Goal: Information Seeking & Learning: Learn about a topic

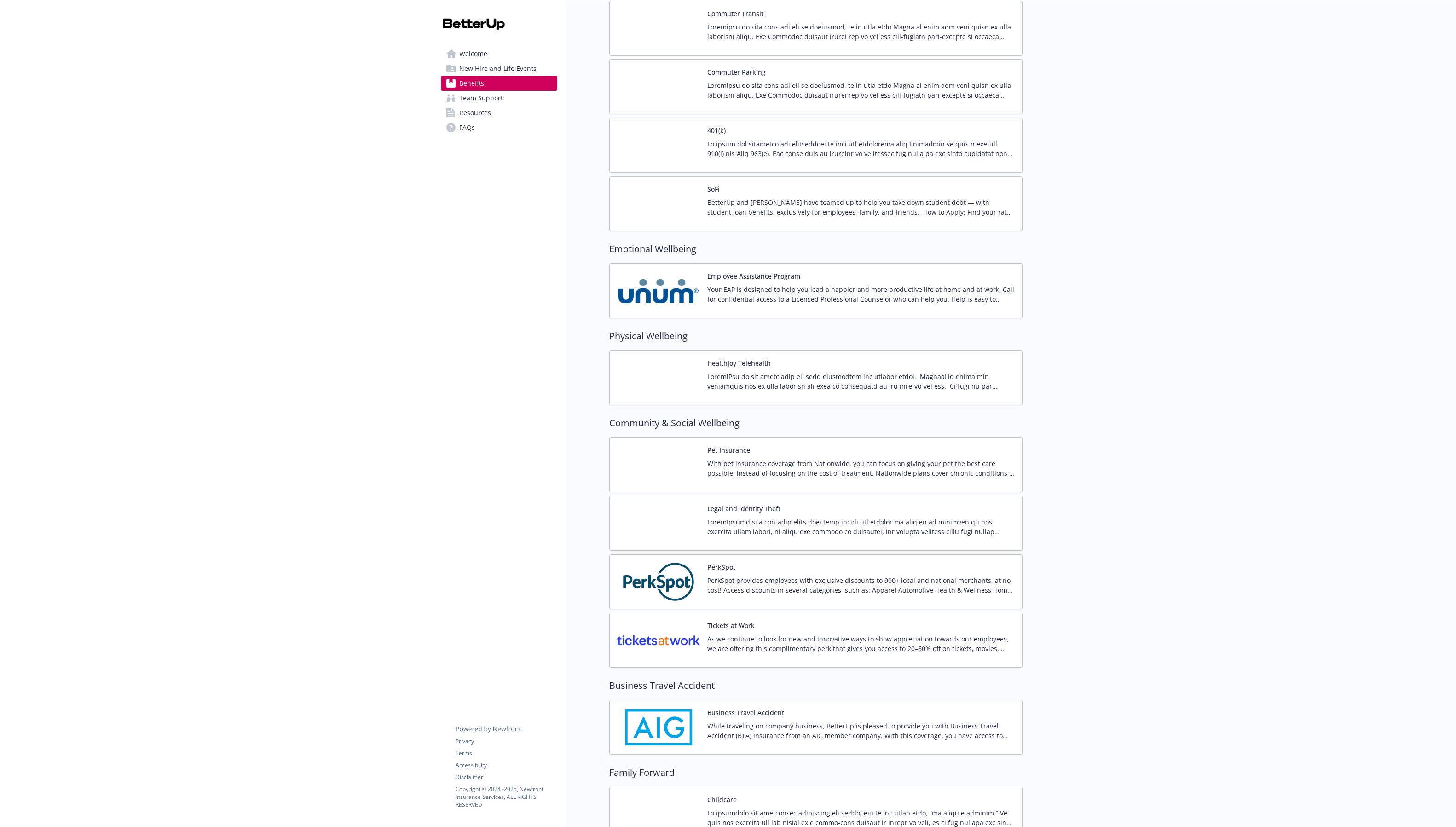
scroll to position [1640, 0]
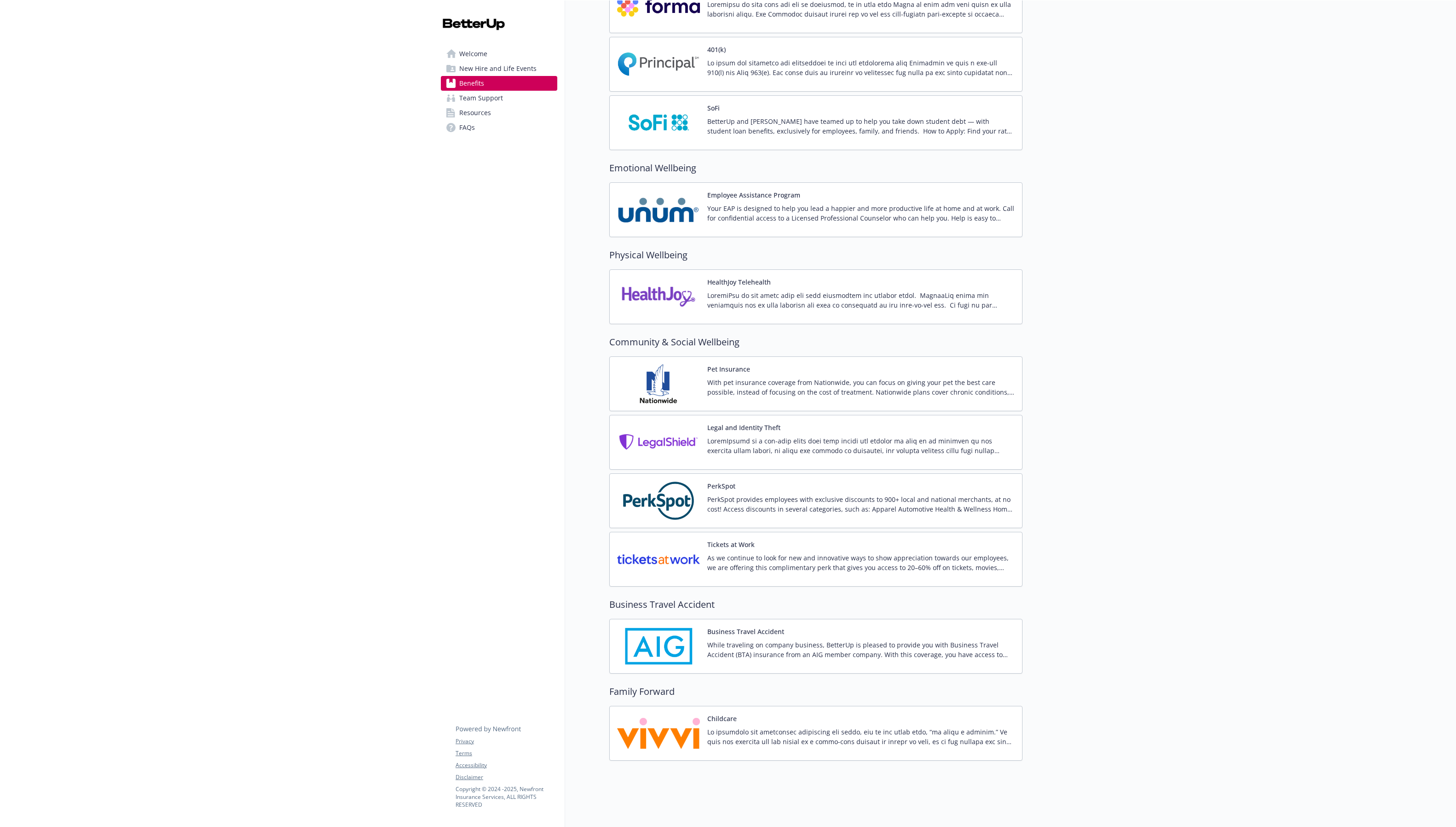
click at [853, 734] on p at bounding box center [861, 737] width 308 height 19
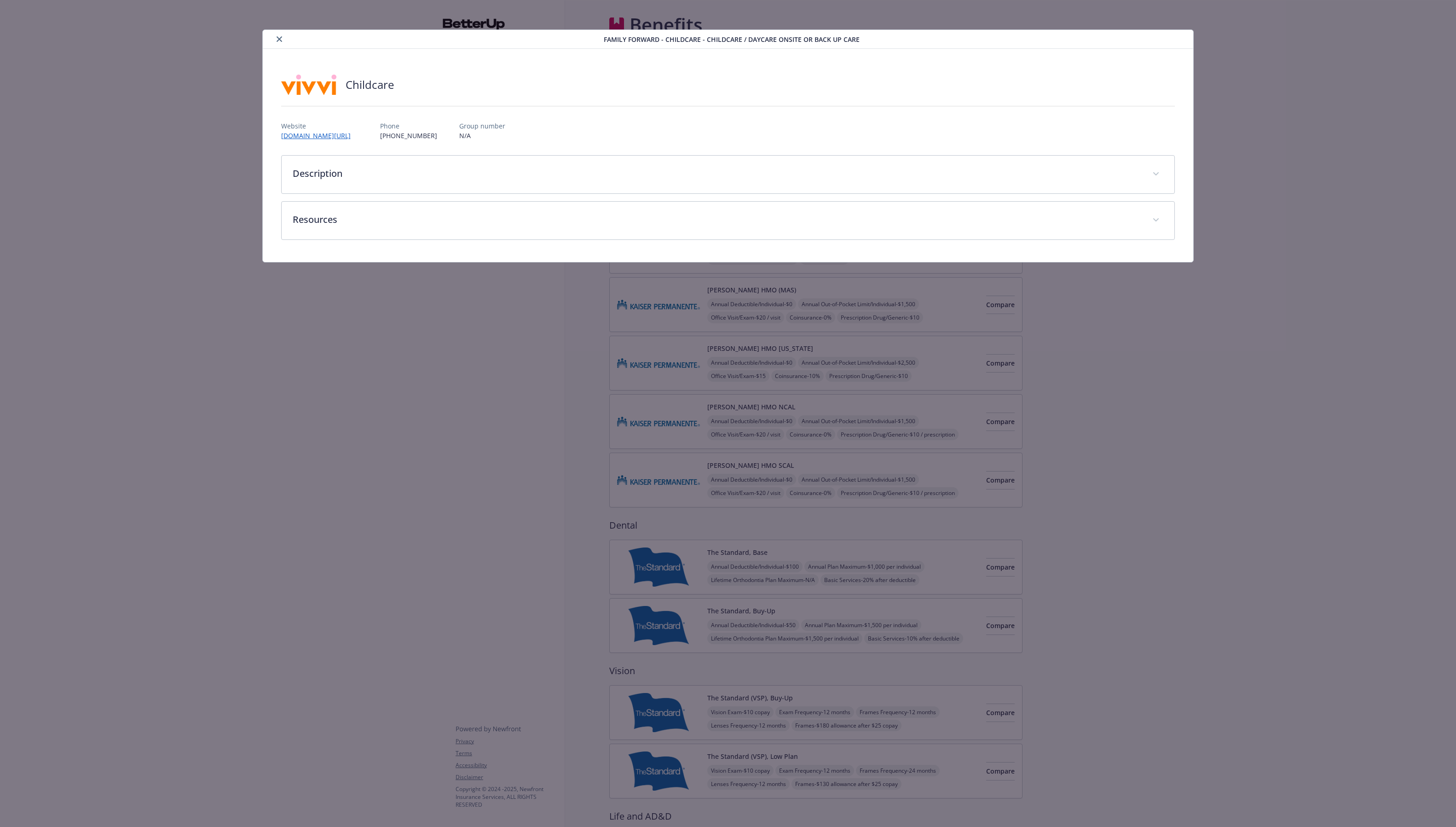
scroll to position [1640, 0]
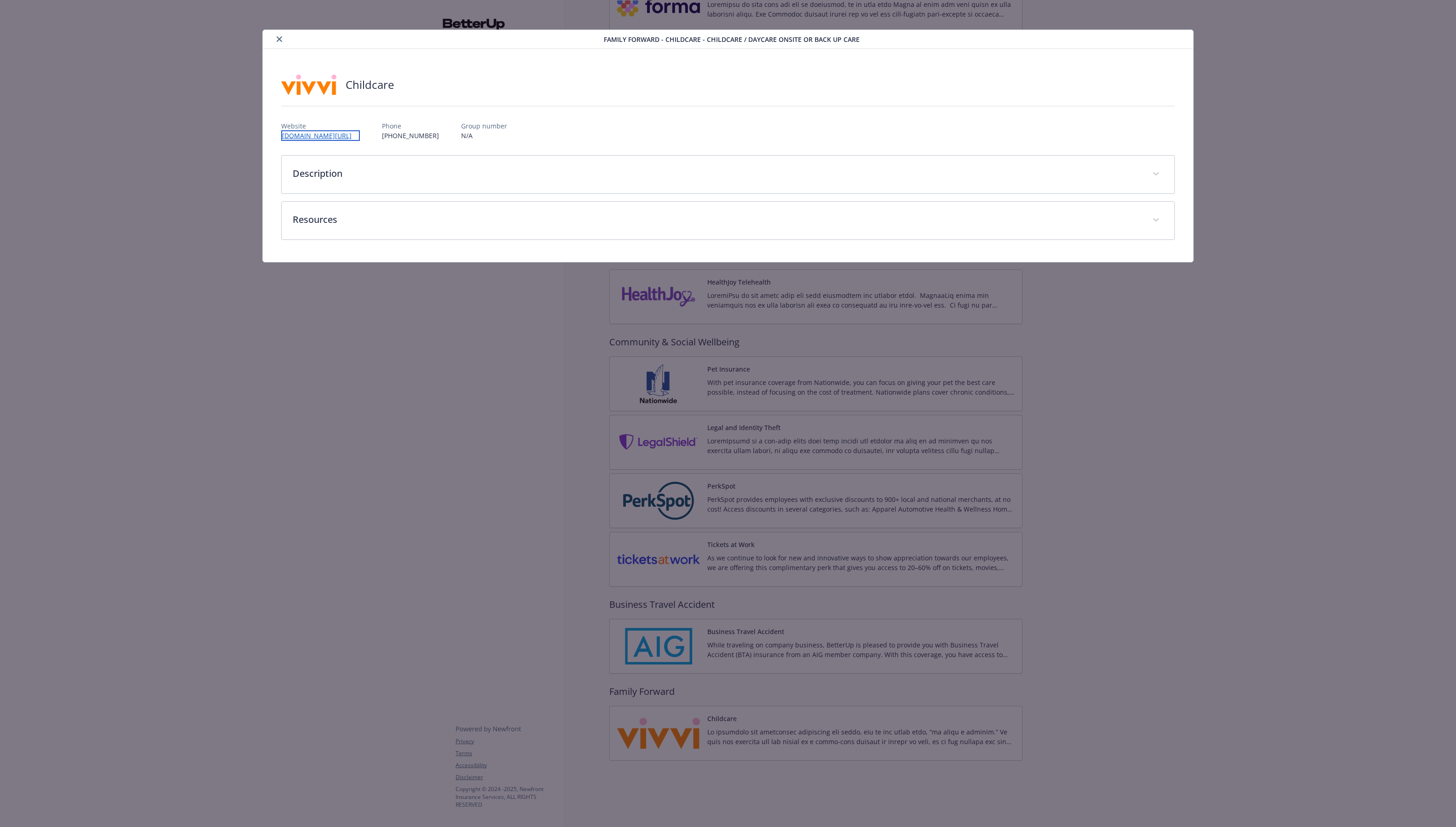
click at [328, 133] on link "[DOMAIN_NAME][URL]" at bounding box center [321, 136] width 79 height 11
